Goal: Task Accomplishment & Management: Use online tool/utility

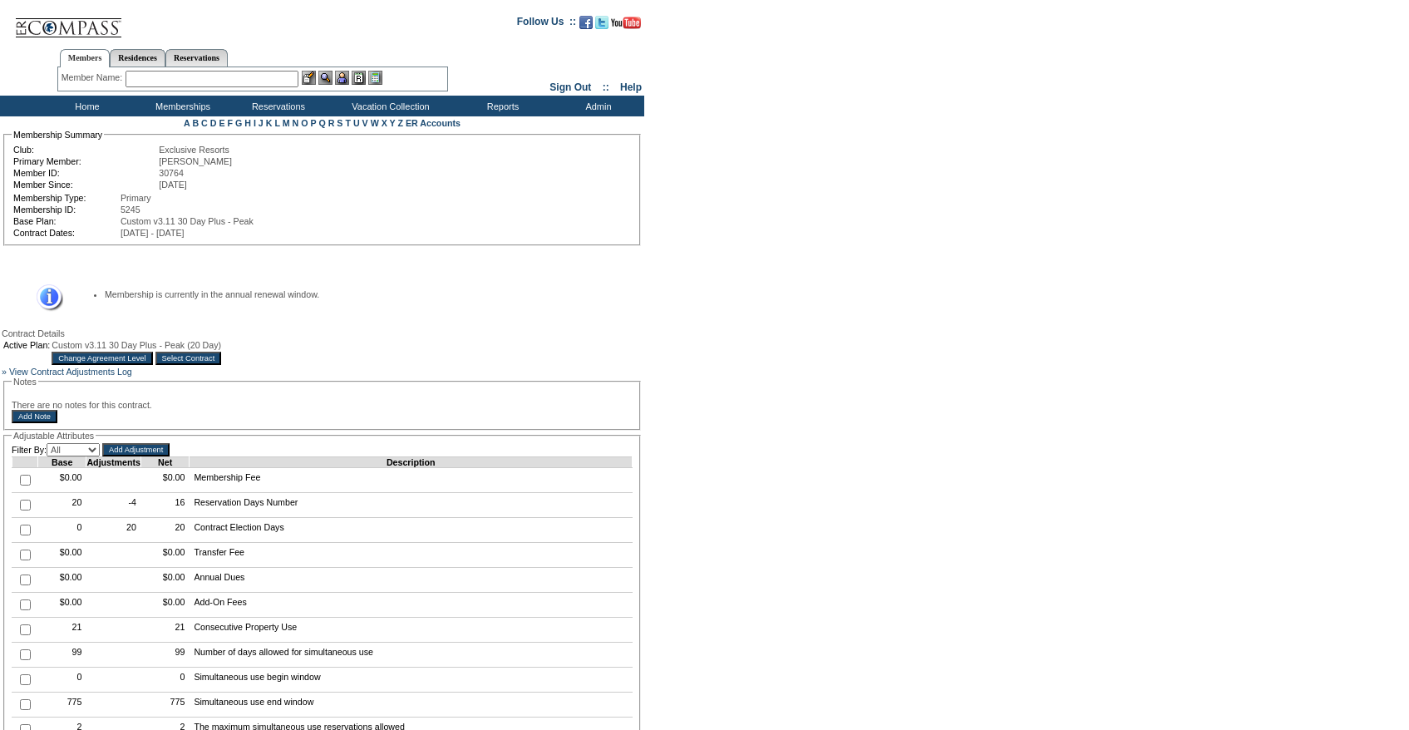
click at [25, 510] on input "checkbox" at bounding box center [25, 505] width 11 height 11
checkbox input "true"
click at [145, 456] on input "Add Adjustment" at bounding box center [135, 449] width 67 height 13
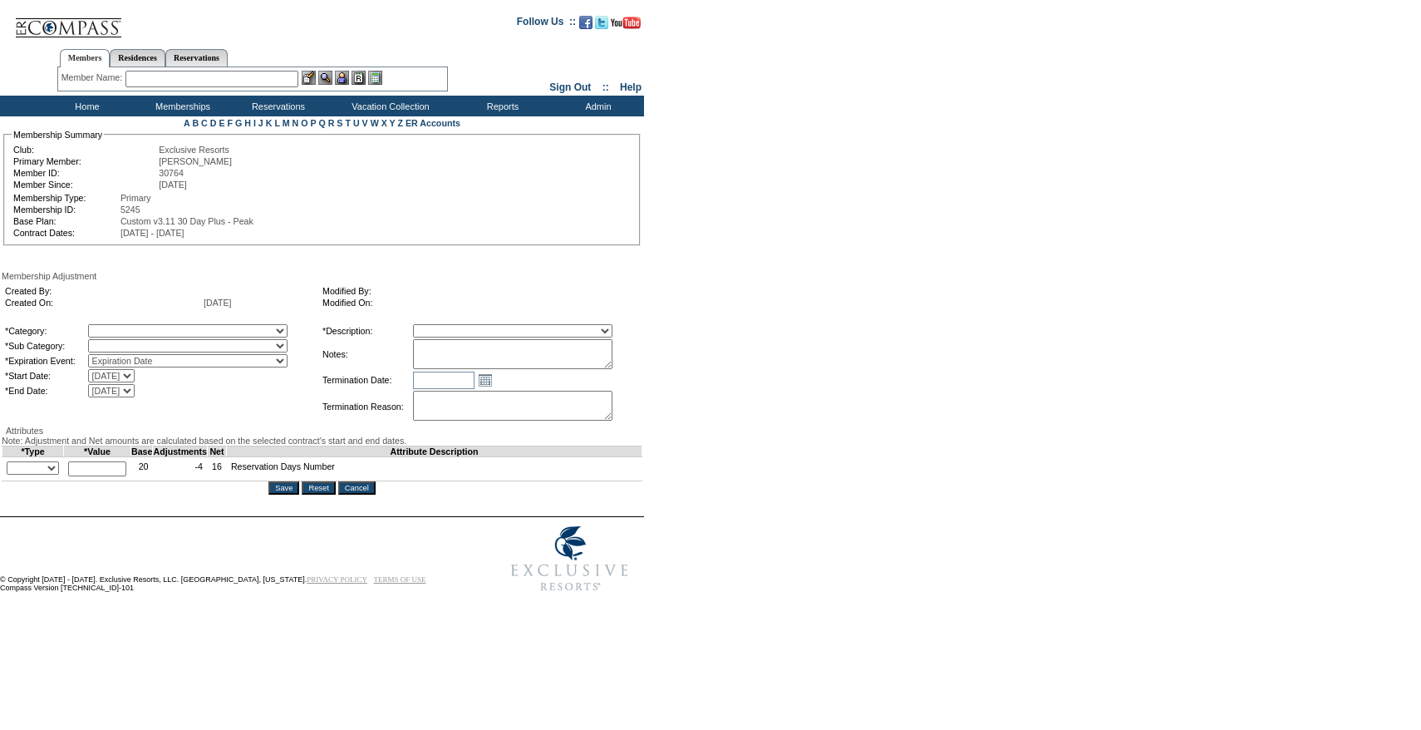
click at [564, 366] on textarea at bounding box center [513, 354] width 200 height 30
paste textarea "Per Alex Dobbins case on 7/15/25 and Pete and Natalie's approval, rolling 3 day…"
type textarea "Per Alex Dobbins case on 7/15/25 and Pete and Natalie's approval, rolling 3 day…"
click at [208, 333] on select "A La Carte Days Contract Election Days Converted Days Coronavirus Other Referra…" at bounding box center [188, 330] width 200 height 13
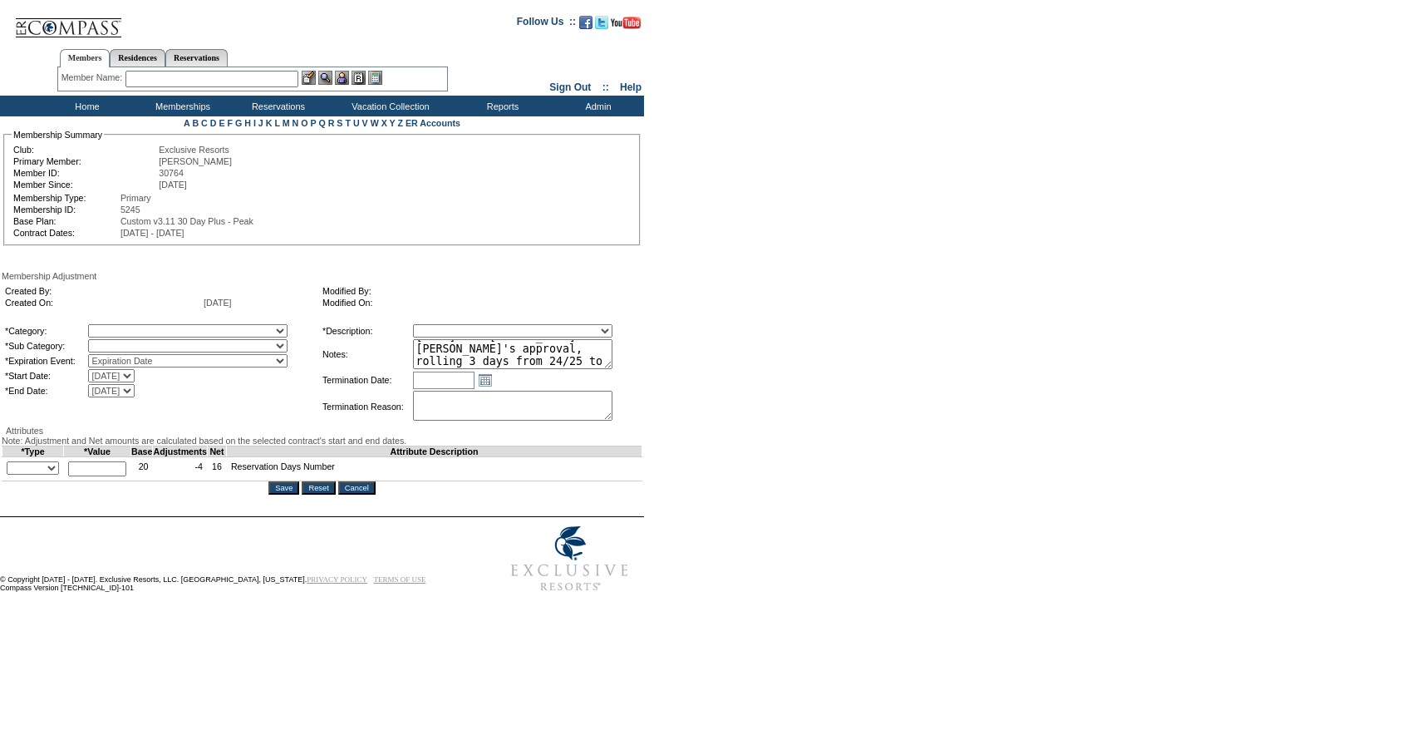
select select "54"
click at [122, 327] on select "A La Carte Days Contract Election Days Converted Days Coronavirus Other Referra…" at bounding box center [188, 330] width 200 height 13
click at [200, 320] on div "Created By: Created On: 9/2/2025 Modified By: Modified On: *Category: A La Cart…" at bounding box center [322, 353] width 641 height 145
click at [196, 334] on select "A La Carte Days Contract Election Days Converted Days Coronavirus Other Referra…" at bounding box center [188, 330] width 200 height 13
select select "781"
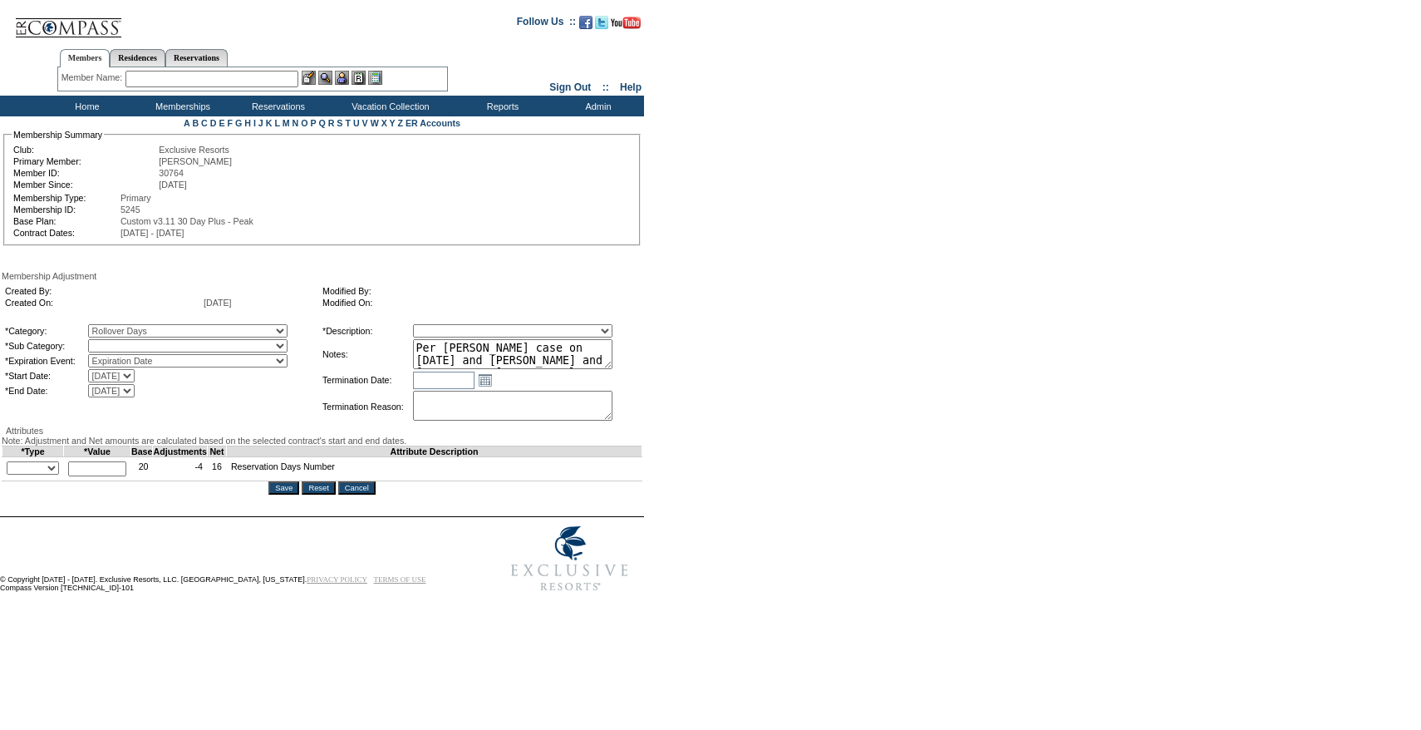
click at [122, 327] on select "A La Carte Days Contract Election Days Converted Days Coronavirus Other Referra…" at bounding box center [188, 330] width 200 height 13
